Goal: Find specific page/section: Find specific page/section

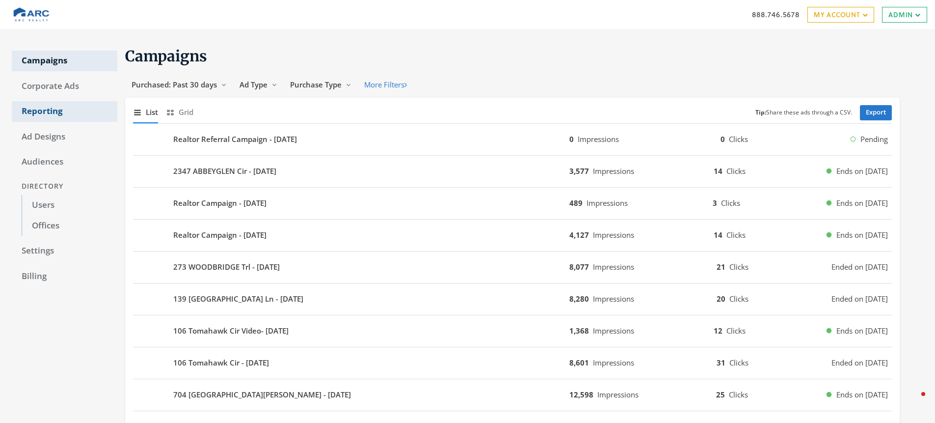
click at [56, 115] on link "Reporting" at bounding box center [65, 111] width 106 height 21
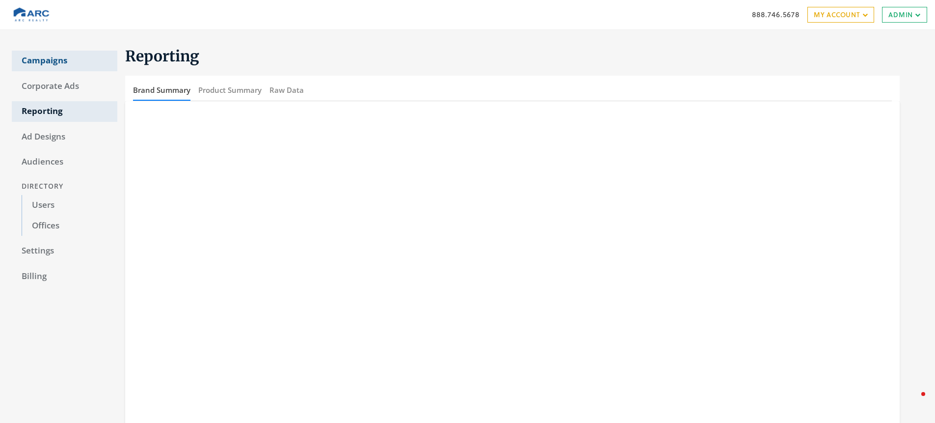
click at [80, 63] on link "Campaigns" at bounding box center [65, 61] width 106 height 21
